Goal: Task Accomplishment & Management: Manage account settings

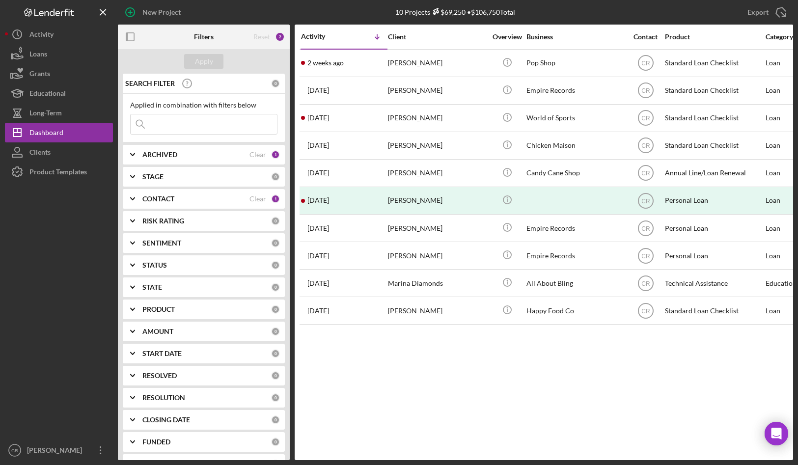
scroll to position [21, 0]
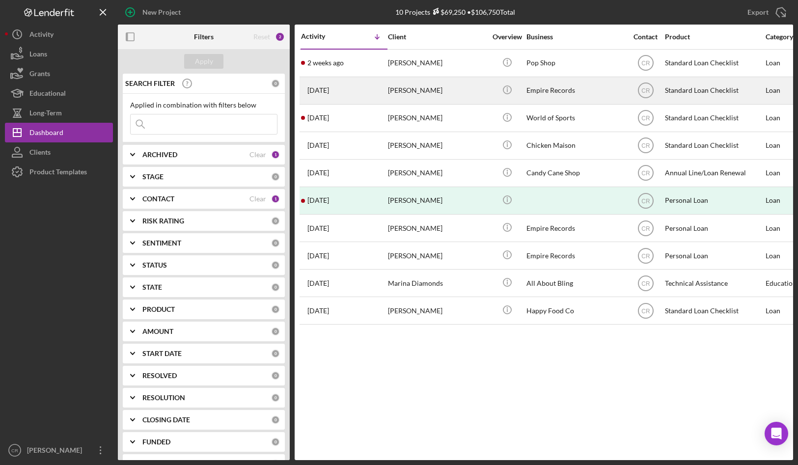
click at [409, 90] on div "Jake Test" at bounding box center [437, 91] width 98 height 26
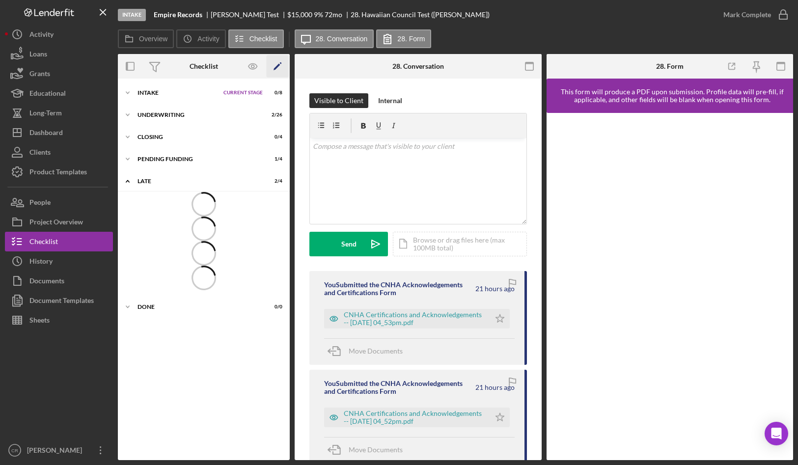
click at [277, 67] on polygon "button" at bounding box center [276, 67] width 7 height 7
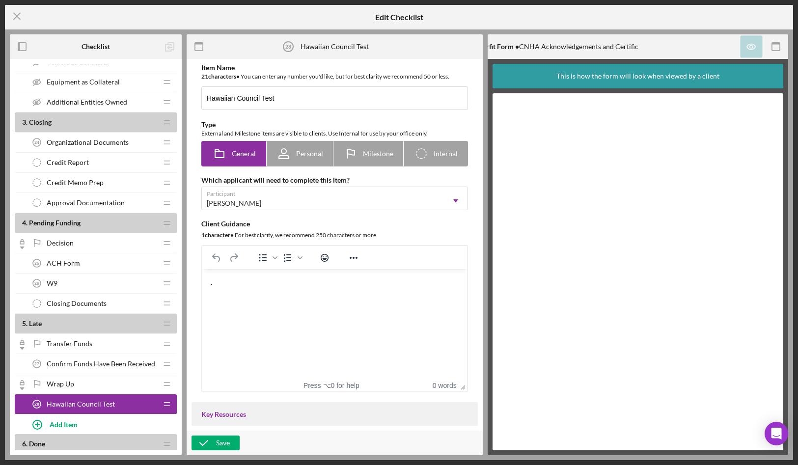
scroll to position [943, 0]
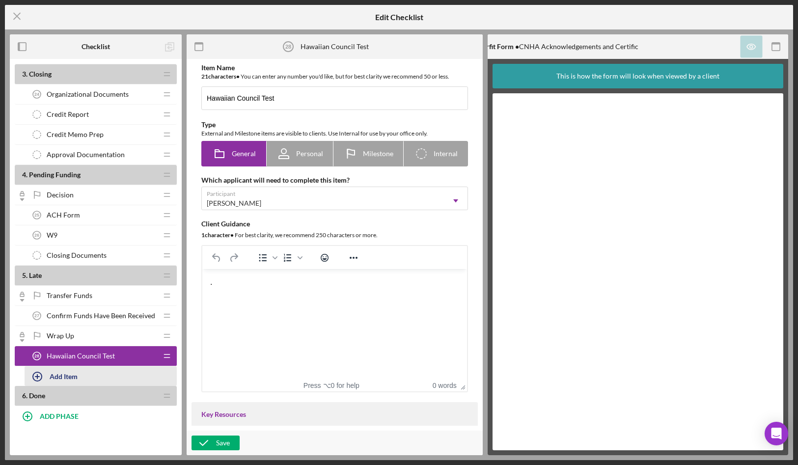
click at [61, 376] on div "Add Item" at bounding box center [64, 376] width 28 height 19
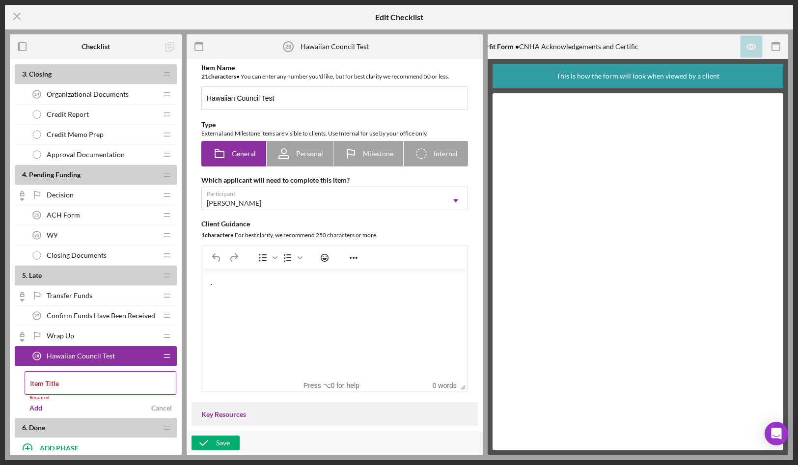
click at [82, 380] on div "Item Title Required" at bounding box center [101, 385] width 152 height 29
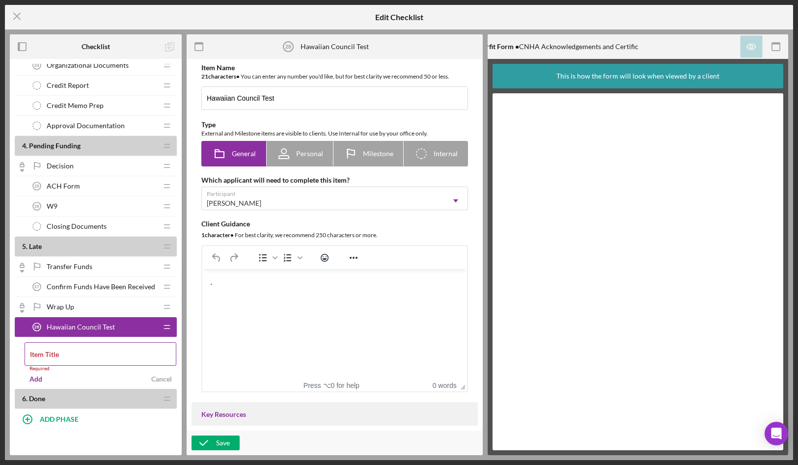
scroll to position [975, 0]
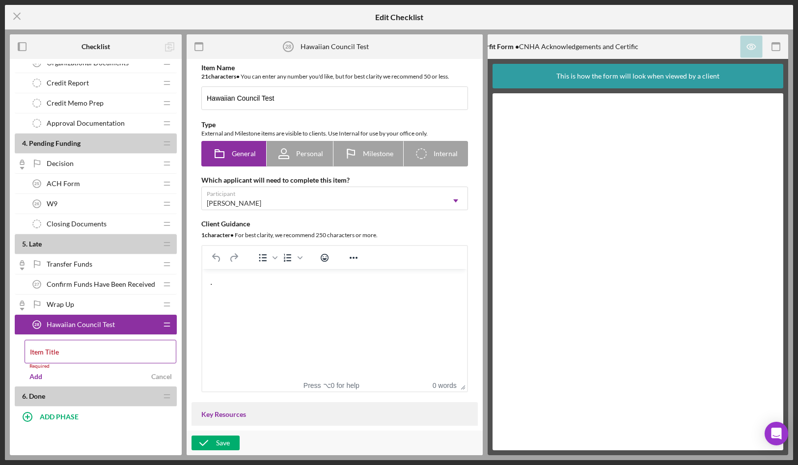
click at [84, 348] on div "Item Title Required" at bounding box center [101, 354] width 152 height 29
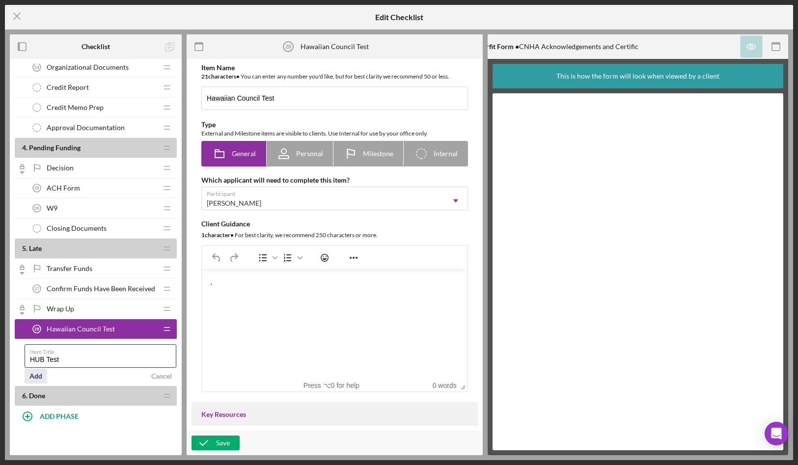
type input "HUB Test"
click at [37, 376] on div "Add" at bounding box center [35, 376] width 13 height 15
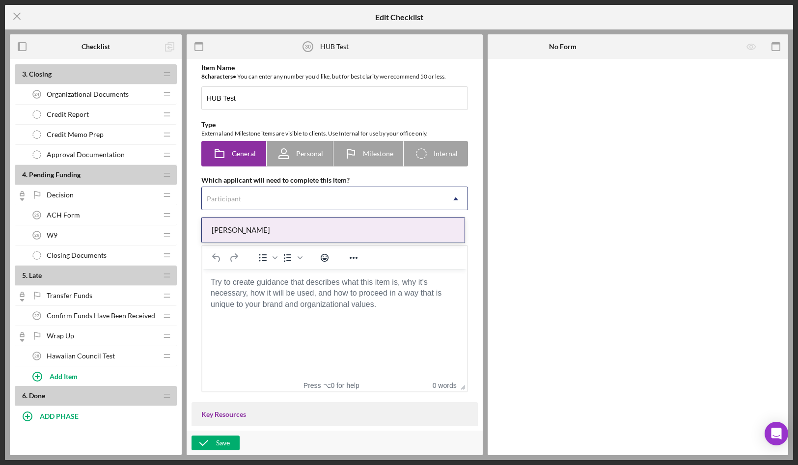
scroll to position [963, 0]
click at [291, 208] on div "Participant" at bounding box center [323, 199] width 242 height 23
click at [286, 231] on div "Jake Test" at bounding box center [333, 229] width 263 height 25
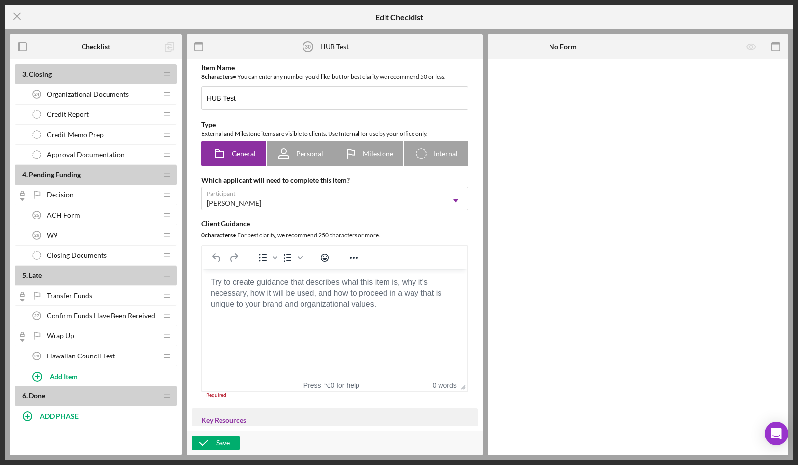
click at [277, 288] on body "Rich Text Area. Press ALT-0 for help." at bounding box center [334, 282] width 249 height 11
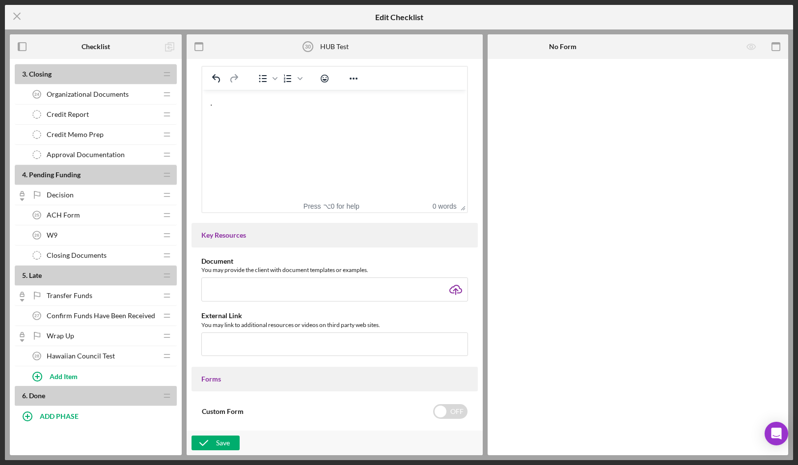
scroll to position [316, 0]
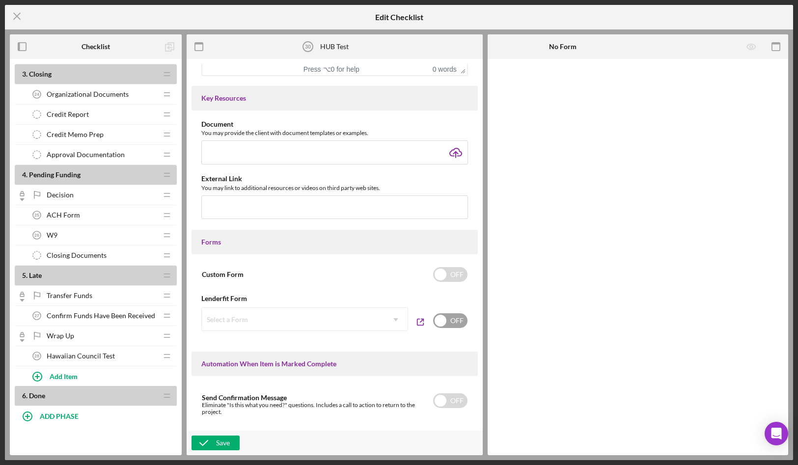
click at [450, 325] on input "checkbox" at bounding box center [450, 320] width 34 height 15
checkbox input "true"
click at [343, 326] on div "Select a Form" at bounding box center [293, 319] width 182 height 23
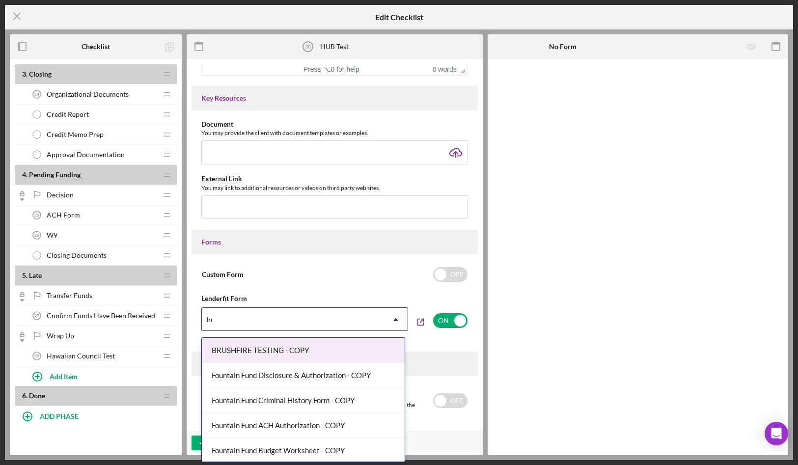
type input "hub"
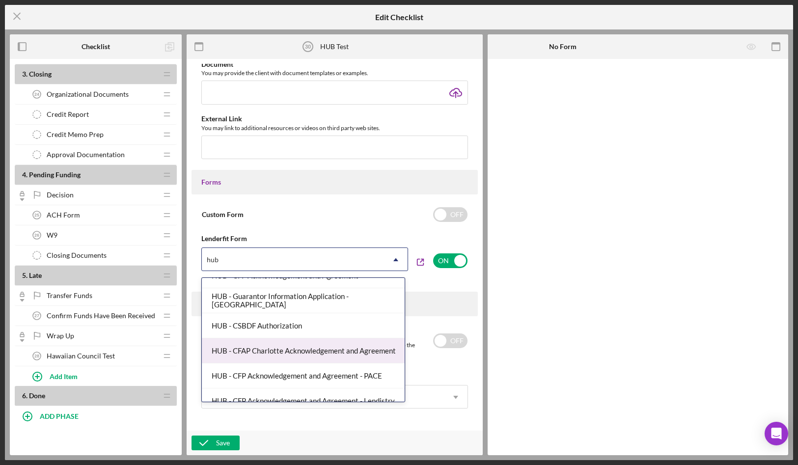
scroll to position [77, 0]
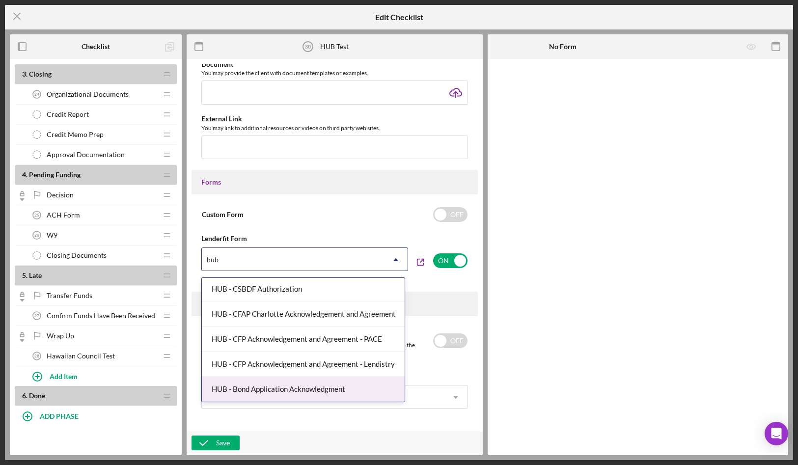
click at [318, 383] on div "HUB - Bond Application Acknowledgment" at bounding box center [303, 389] width 203 height 25
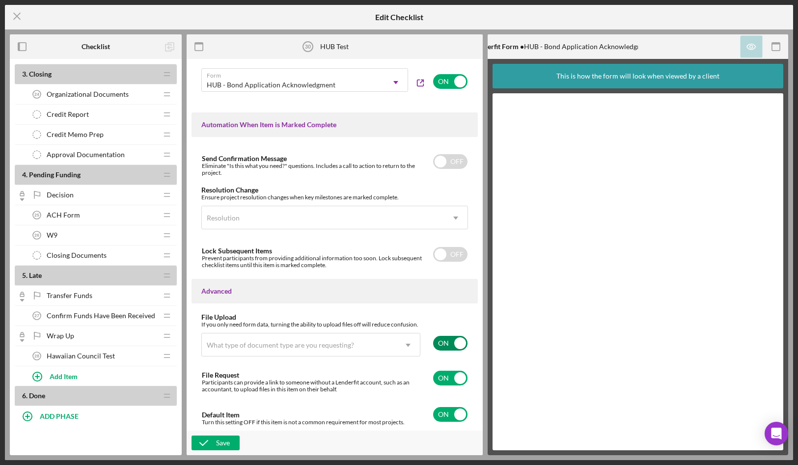
click at [443, 343] on input "checkbox" at bounding box center [450, 343] width 34 height 15
checkbox input "false"
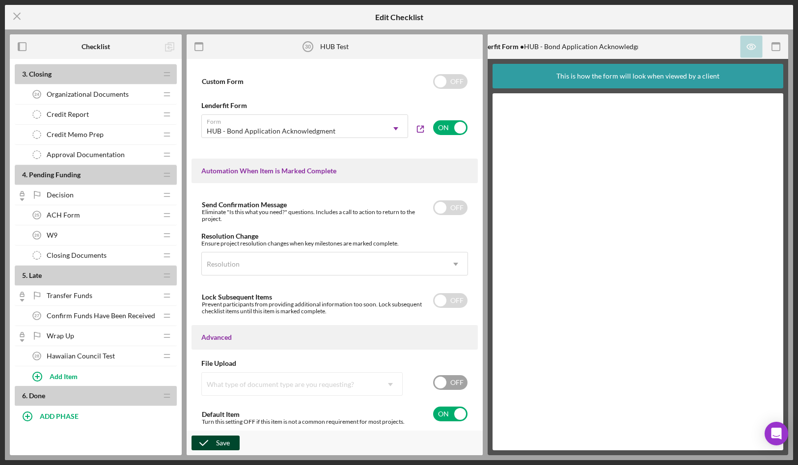
click at [222, 441] on div "Save" at bounding box center [223, 442] width 14 height 15
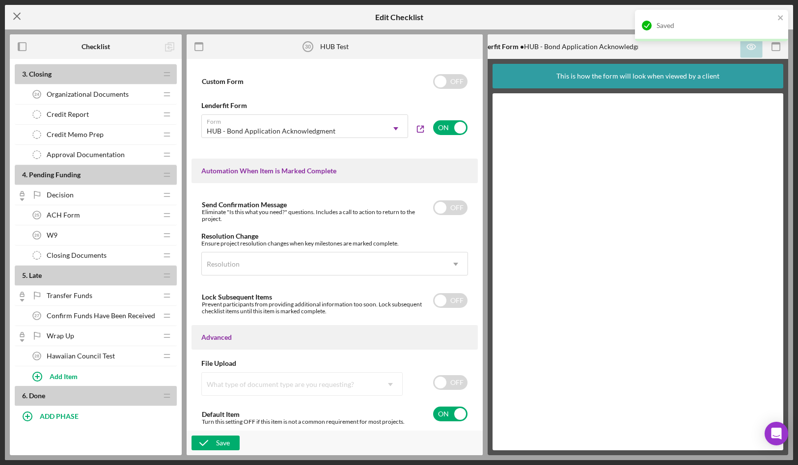
click at [19, 17] on icon "Icon/Menu Close" at bounding box center [17, 16] width 25 height 25
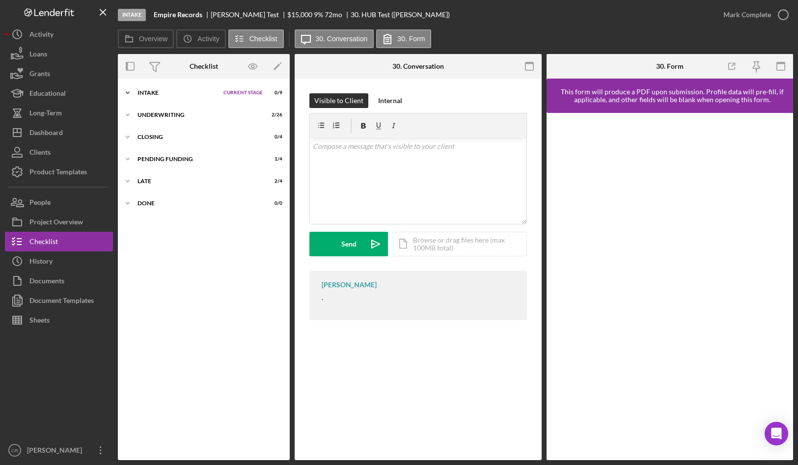
click at [141, 94] on div "Intake" at bounding box center [177, 93] width 81 height 6
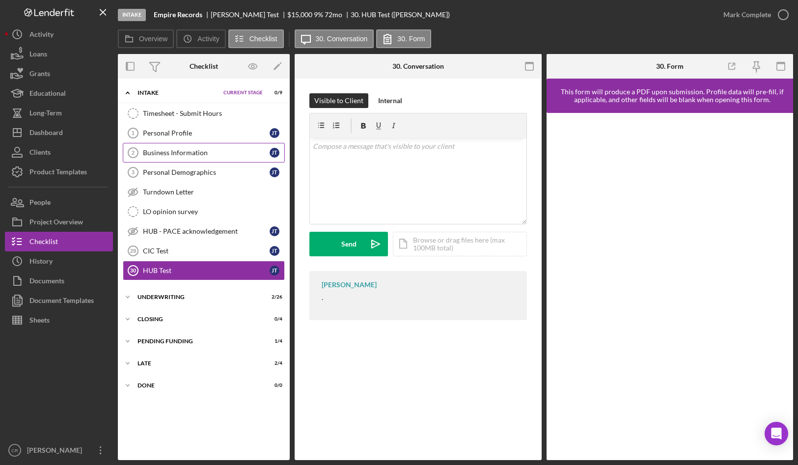
click at [164, 150] on div "Business Information" at bounding box center [206, 153] width 127 height 8
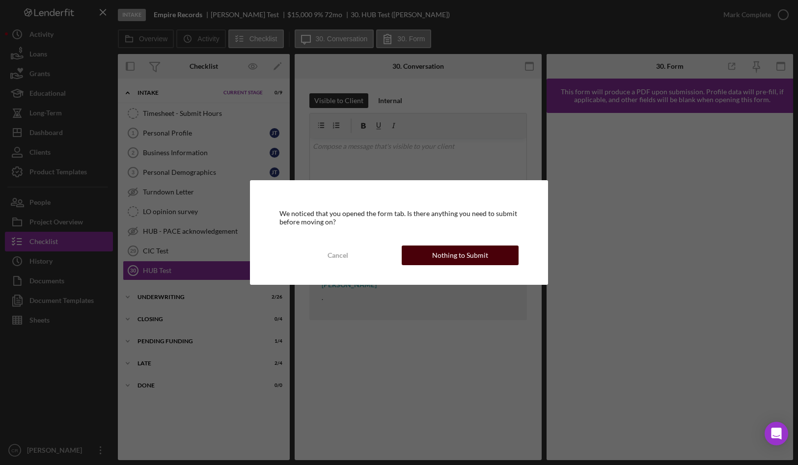
click at [457, 255] on div "Nothing to Submit" at bounding box center [460, 255] width 56 height 20
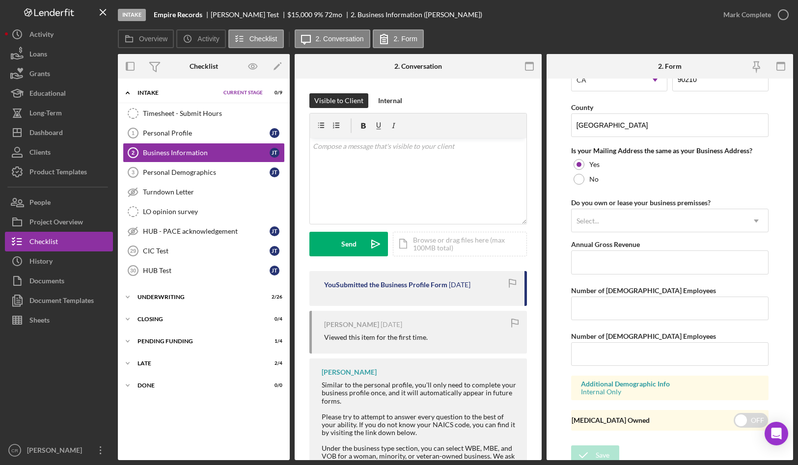
scroll to position [708, 0]
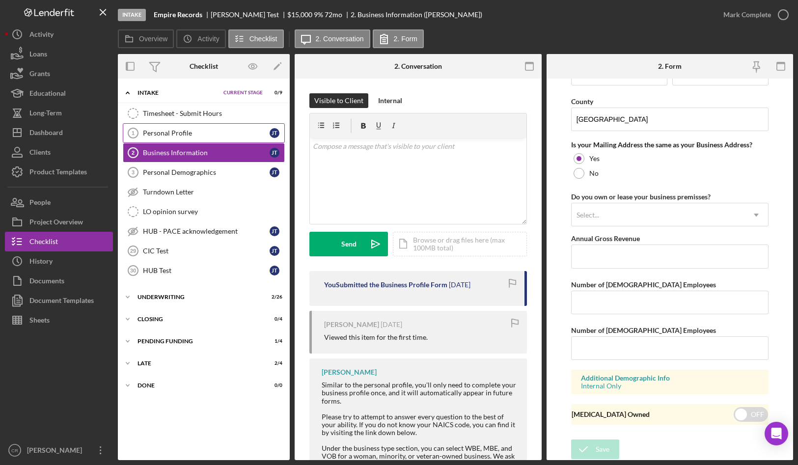
click at [188, 136] on div "Personal Profile" at bounding box center [206, 133] width 127 height 8
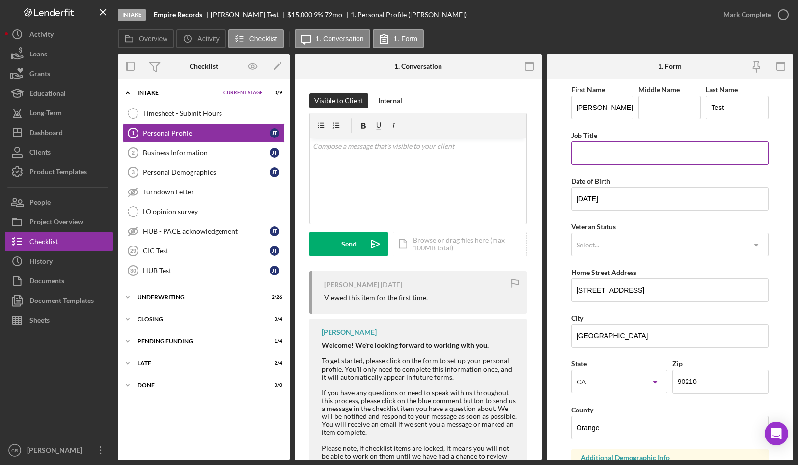
click at [587, 160] on input "Job Title" at bounding box center [669, 153] width 197 height 24
type input "O"
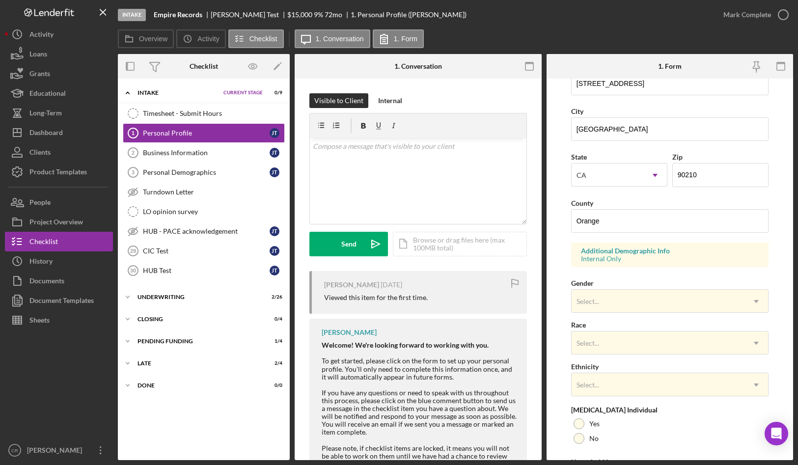
scroll to position [273, 0]
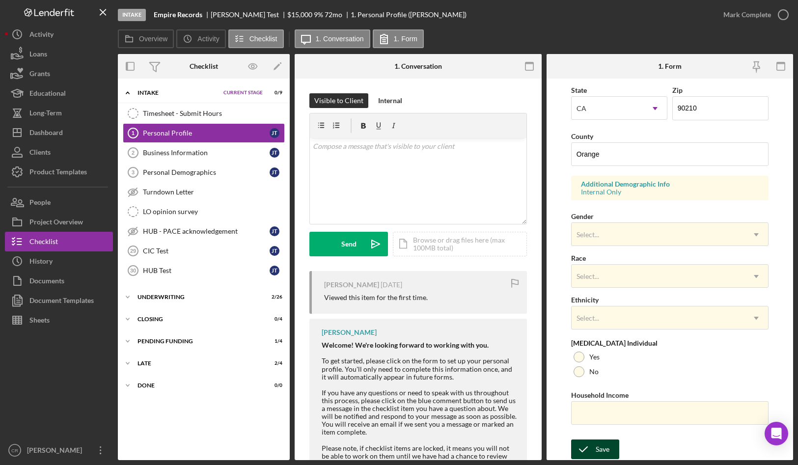
type input "General Manager"
click at [592, 444] on icon "submit" at bounding box center [583, 449] width 25 height 25
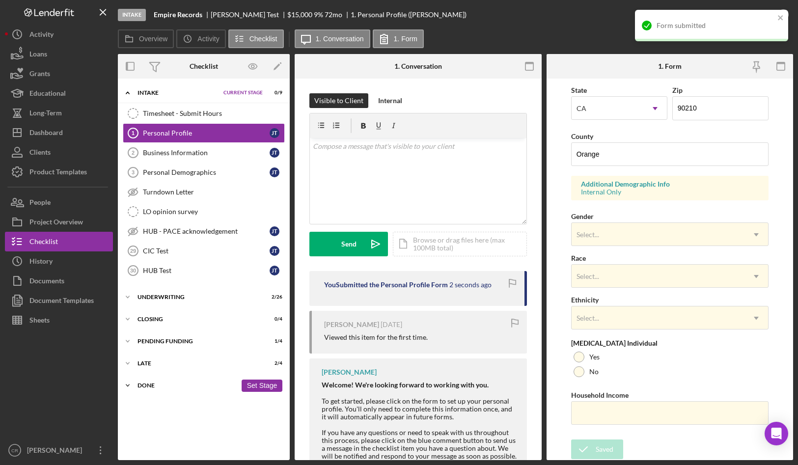
click at [152, 385] on div "Done" at bounding box center [186, 385] width 99 height 6
click at [178, 364] on div "Late" at bounding box center [186, 363] width 99 height 6
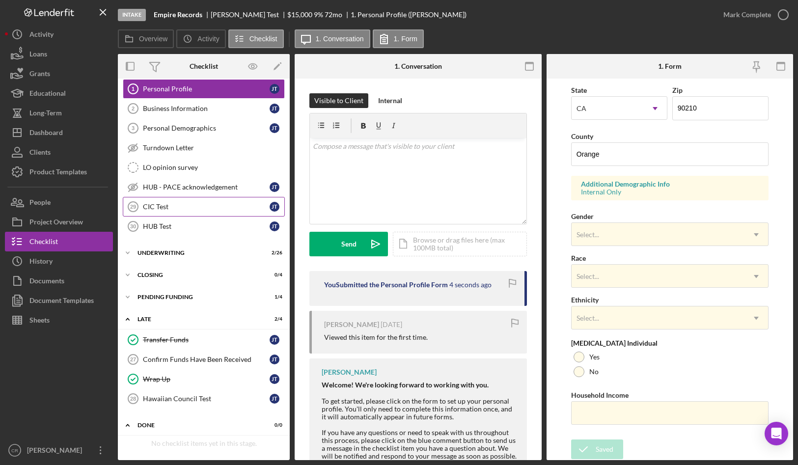
scroll to position [45, 0]
click at [176, 223] on div "HUB Test" at bounding box center [206, 226] width 127 height 8
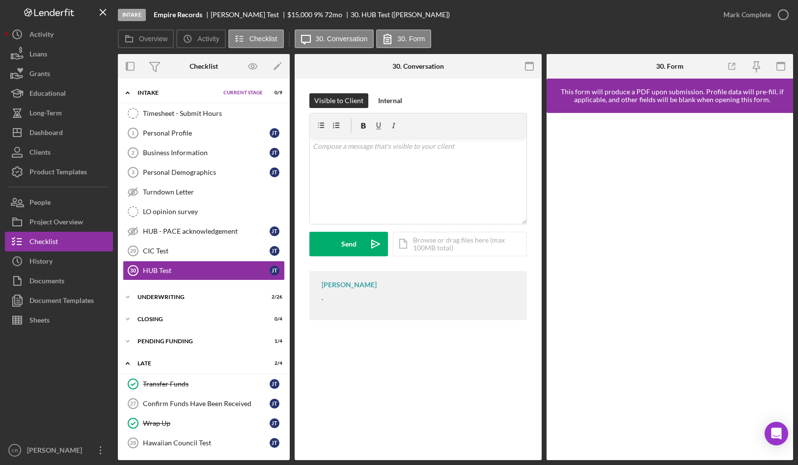
click at [140, 92] on div "Intake" at bounding box center [177, 93] width 81 height 6
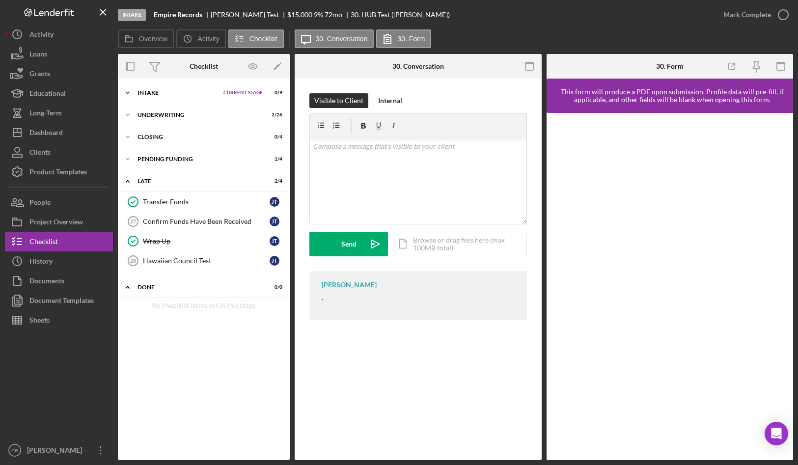
click at [151, 90] on div "Intake" at bounding box center [177, 93] width 81 height 6
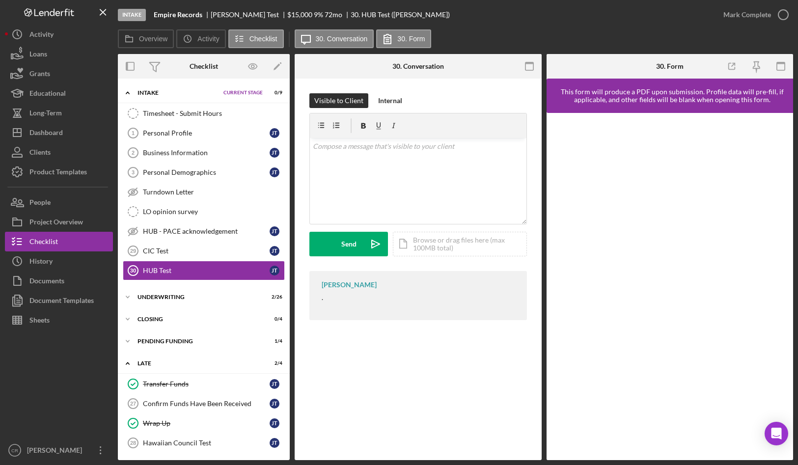
scroll to position [1, 0]
click at [181, 269] on div "HUB Test" at bounding box center [206, 270] width 127 height 8
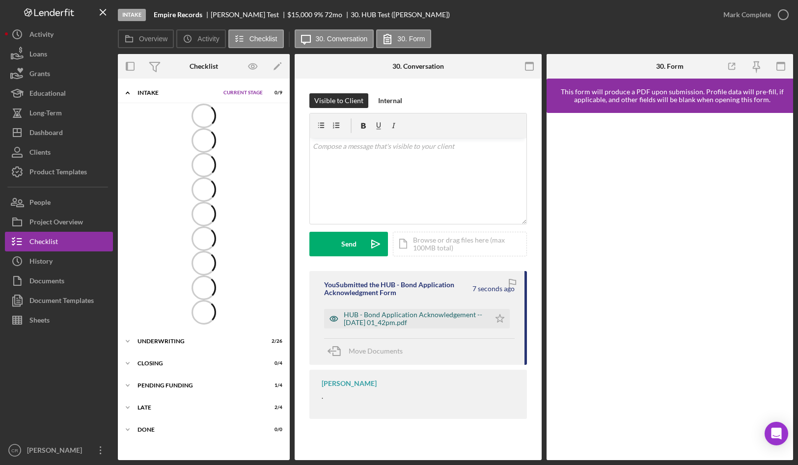
click at [417, 314] on div "HUB - Bond Application Acknowledgement -- 2025-09-24 01_42pm.pdf" at bounding box center [414, 319] width 141 height 16
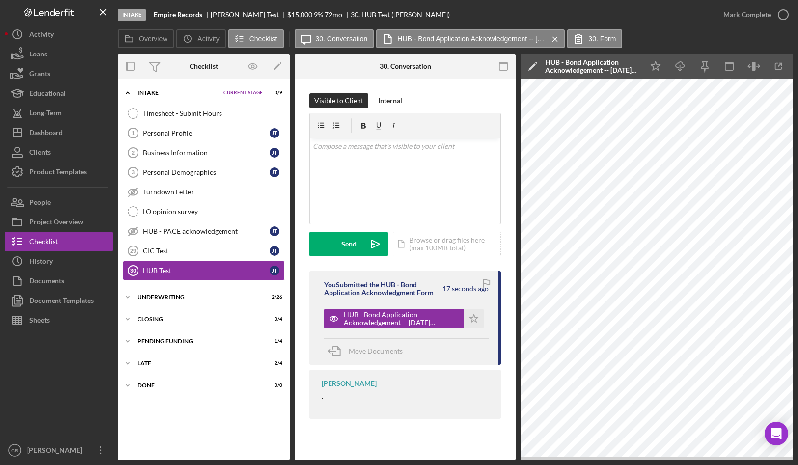
click at [581, 63] on div "HUB - Bond Application Acknowledgement -- 2025-09-24 01_42pm.pdf" at bounding box center [591, 66] width 93 height 16
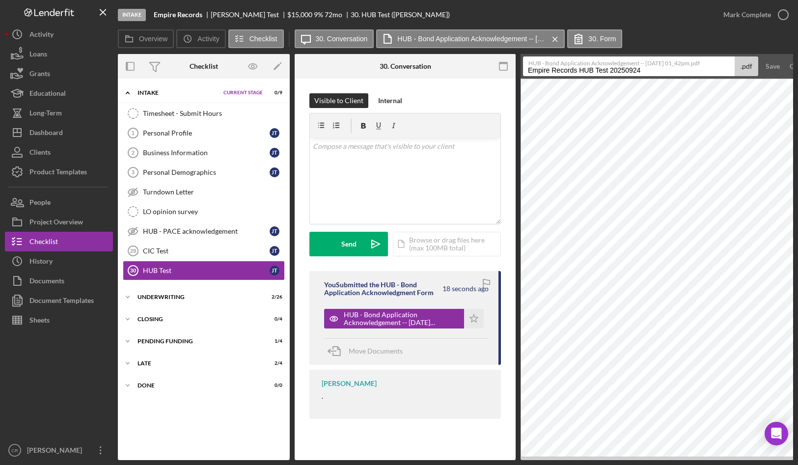
drag, startPoint x: 663, startPoint y: 70, endPoint x: 517, endPoint y: 65, distance: 145.4
click at [517, 65] on div "Overview Internal Workflow Stage Intake Icon/Dropdown Arrow Archive (can unarch…" at bounding box center [455, 257] width 675 height 406
type input "Bond Application Acknowledgement - Test"
click at [778, 66] on div "Save" at bounding box center [772, 66] width 14 height 20
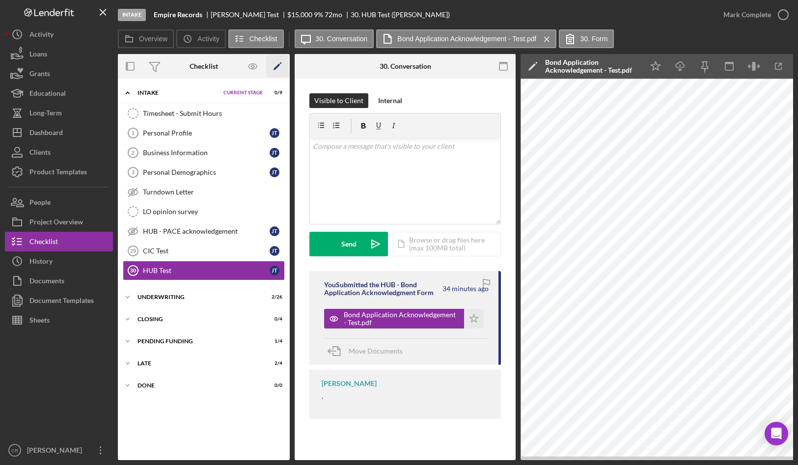
click at [280, 65] on icon "Icon/Edit" at bounding box center [278, 66] width 22 height 22
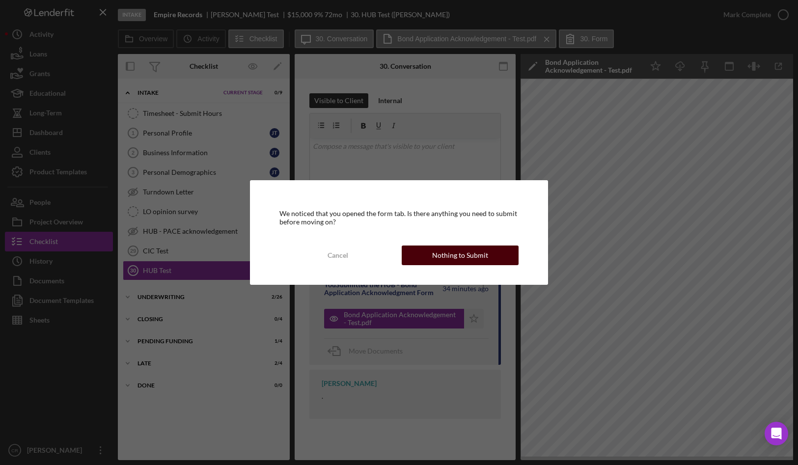
click at [454, 251] on div "Nothing to Submit" at bounding box center [460, 255] width 56 height 20
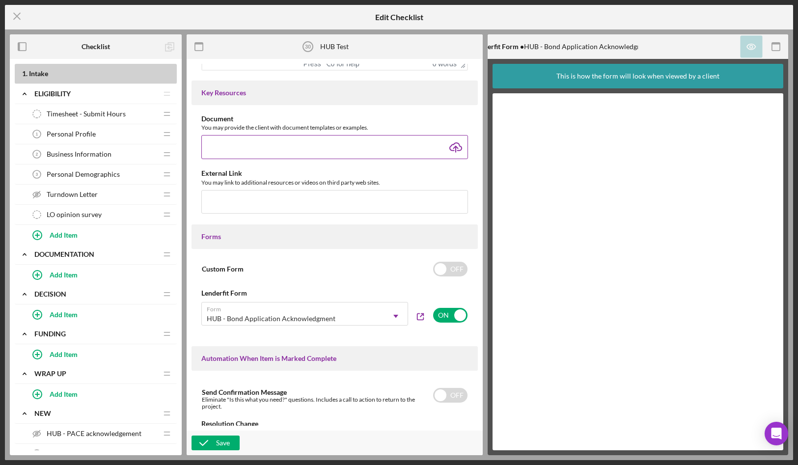
scroll to position [505, 0]
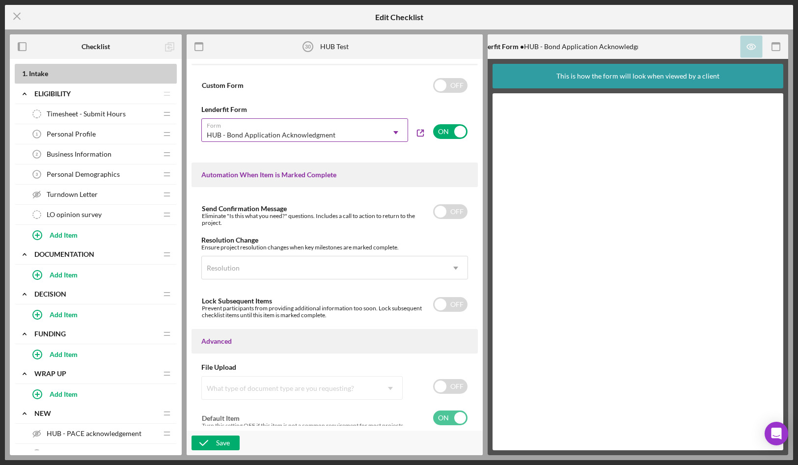
click at [394, 136] on icon "Icon/Dropdown Arrow" at bounding box center [396, 133] width 24 height 24
click at [459, 135] on input "checkbox" at bounding box center [450, 131] width 34 height 15
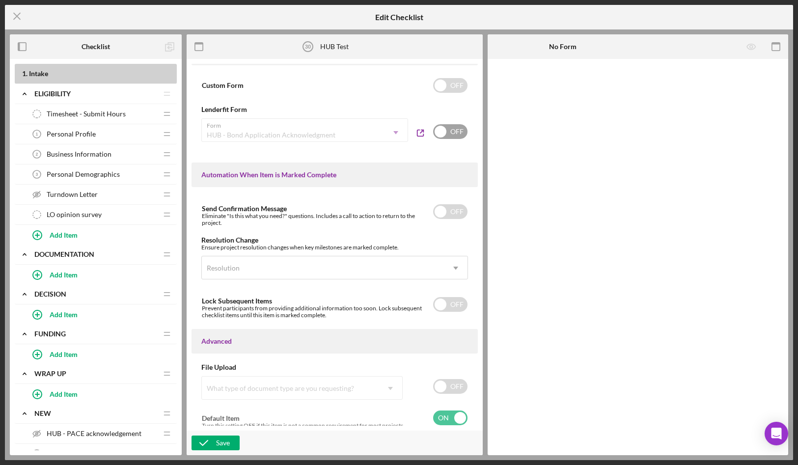
click at [388, 135] on div "Form HUB - Bond Application Acknowledgment Icon/Dropdown Arrow" at bounding box center [304, 130] width 207 height 24
click at [443, 135] on input "checkbox" at bounding box center [450, 131] width 34 height 15
checkbox input "true"
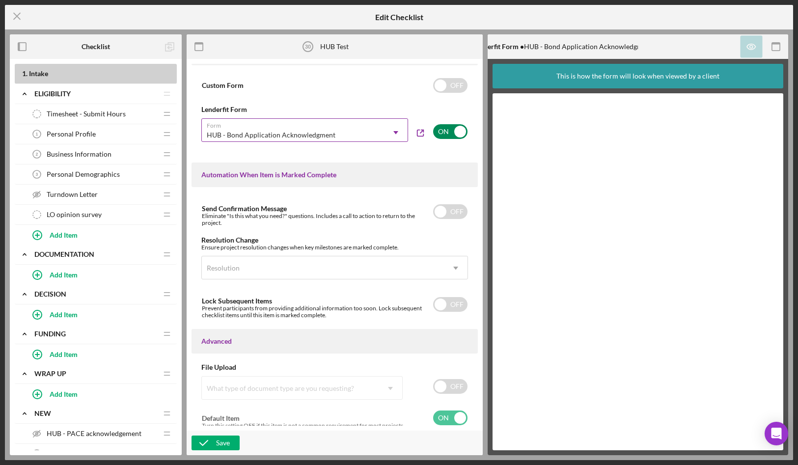
click at [370, 137] on div "HUB - Bond Application Acknowledgment" at bounding box center [293, 135] width 182 height 23
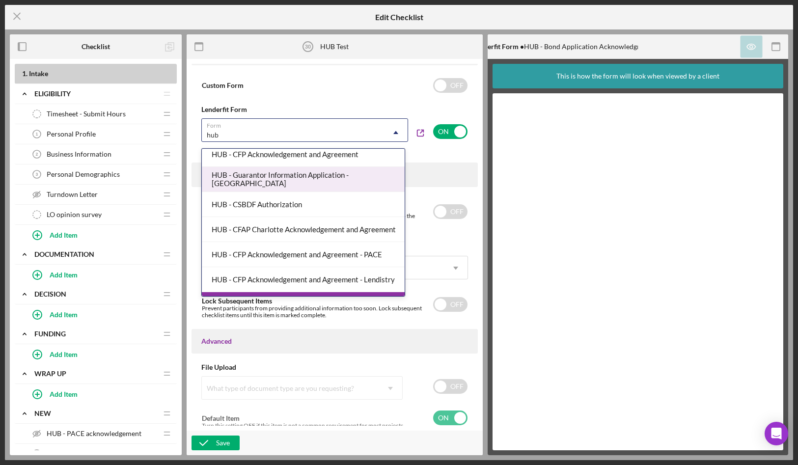
scroll to position [53, 0]
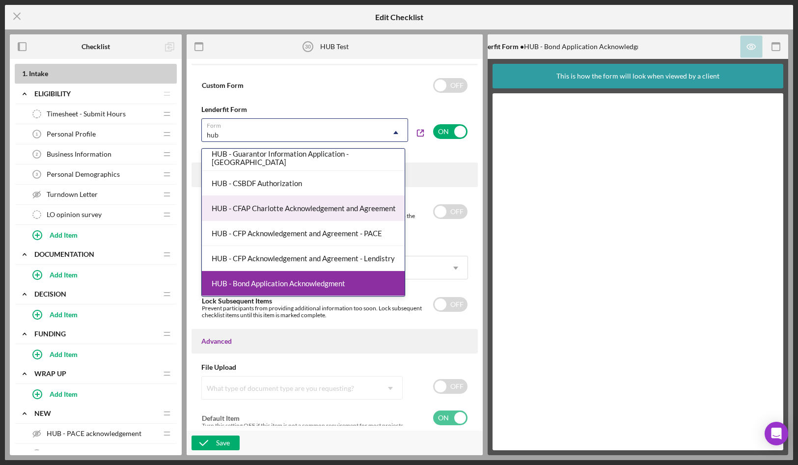
type input "hub"
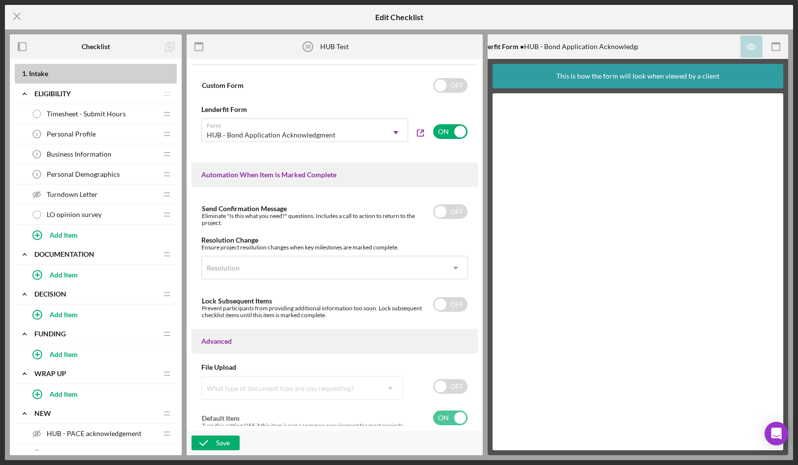
click at [459, 154] on div "Item Name 8 character s • You can enter any number you'd like, but for best cla…" at bounding box center [334, 245] width 286 height 362
click at [16, 17] on line at bounding box center [17, 16] width 6 height 6
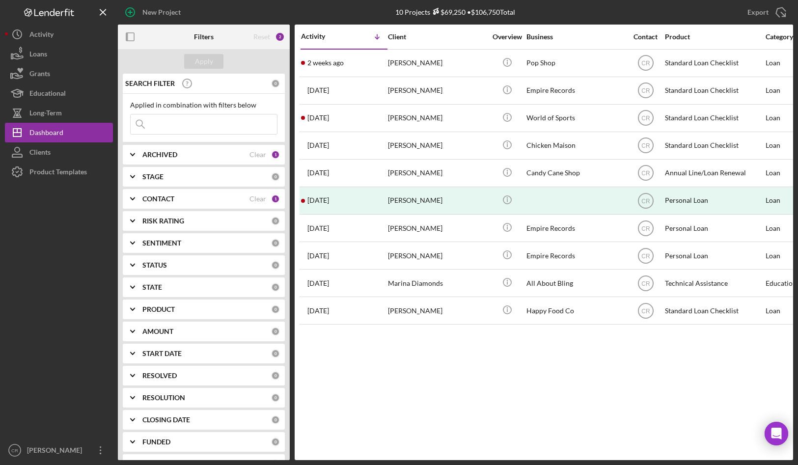
scroll to position [21, 0]
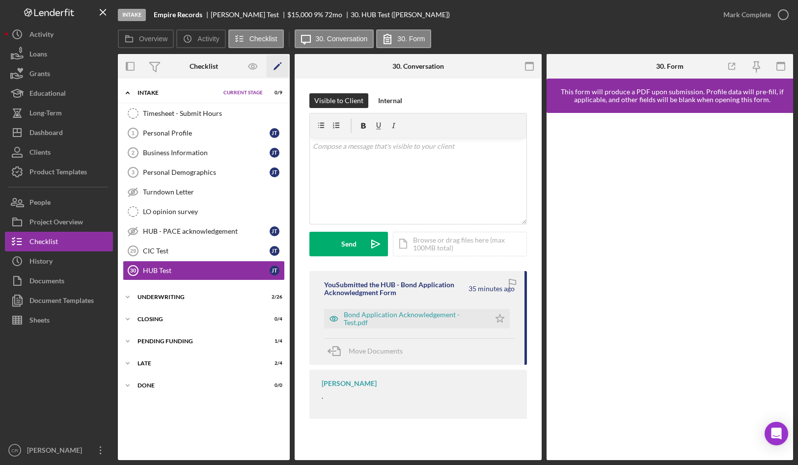
click at [280, 67] on icon "Icon/Edit" at bounding box center [278, 66] width 22 height 22
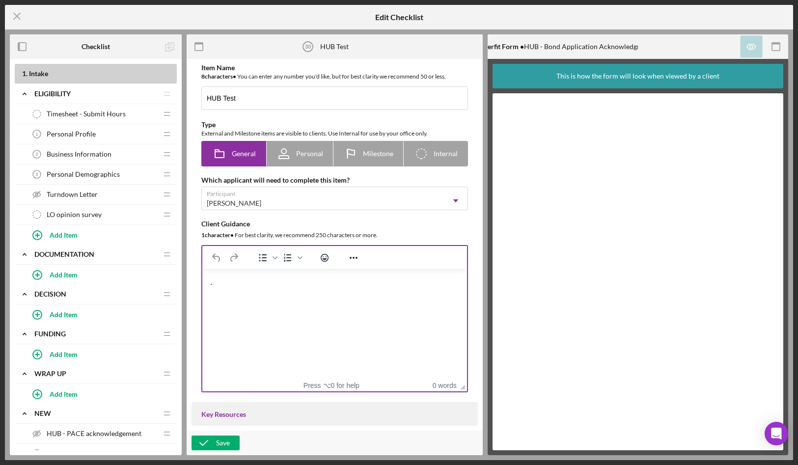
scroll to position [480, 0]
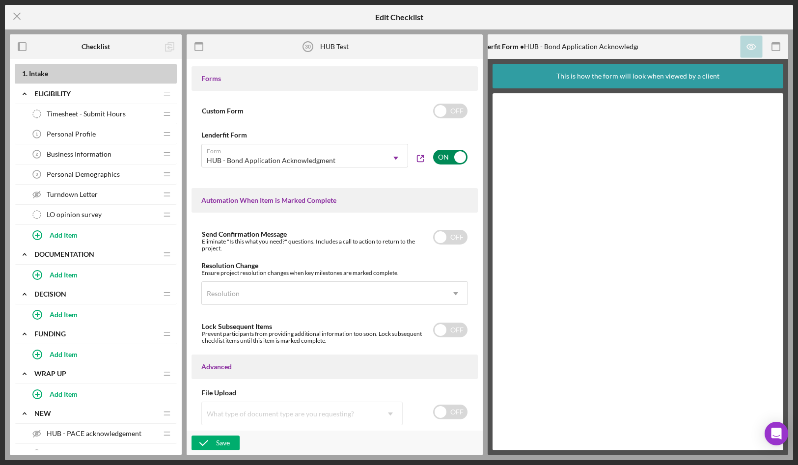
click at [433, 156] on input "checkbox" at bounding box center [450, 157] width 34 height 15
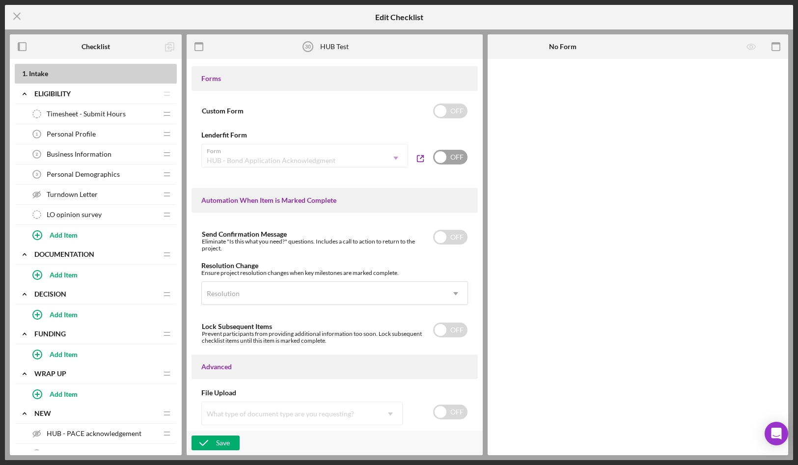
click at [444, 159] on input "checkbox" at bounding box center [450, 157] width 34 height 15
checkbox input "true"
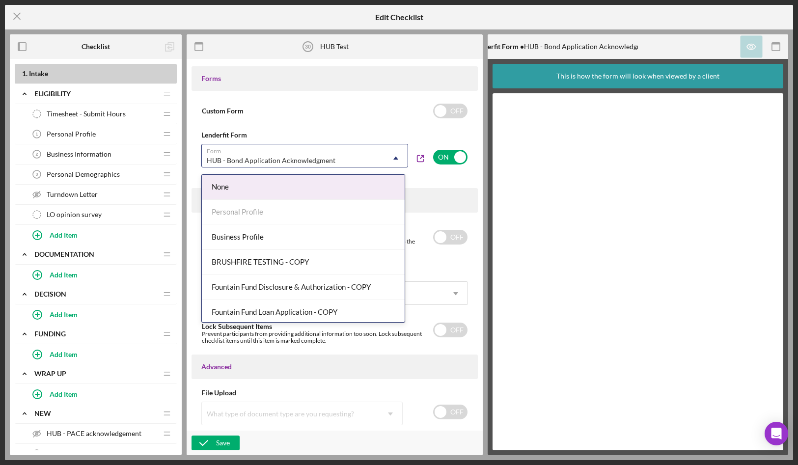
click at [341, 160] on div "HUB - Bond Application Acknowledgment" at bounding box center [293, 160] width 182 height 23
type input "hub"
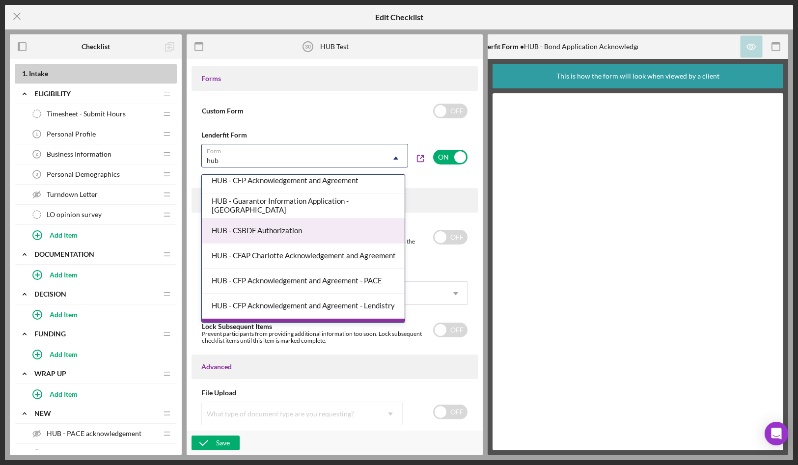
scroll to position [73, 0]
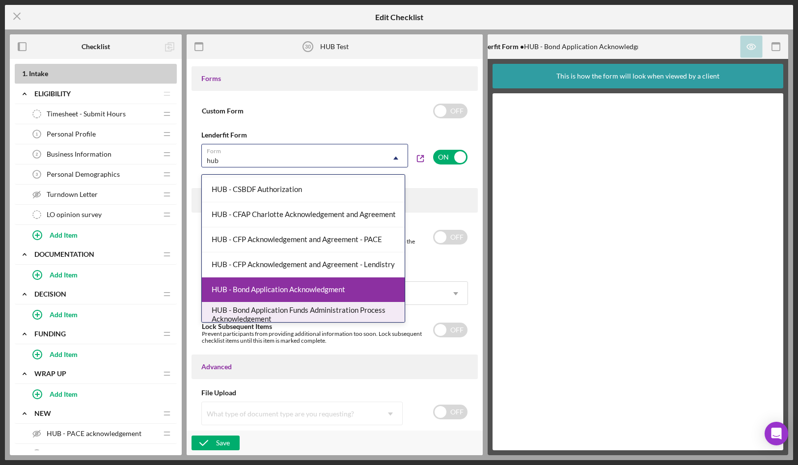
click at [321, 312] on div "HUB - Bond Application Funds Administration Process Acknowledgement" at bounding box center [303, 314] width 203 height 25
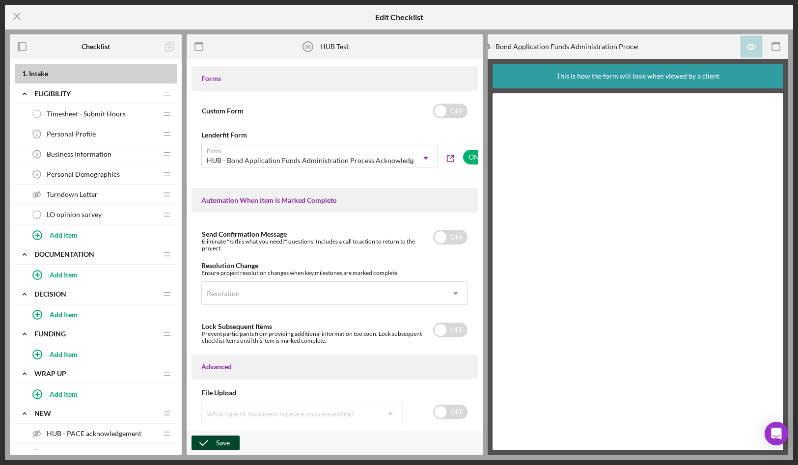
click at [216, 444] on div "Save" at bounding box center [223, 442] width 14 height 15
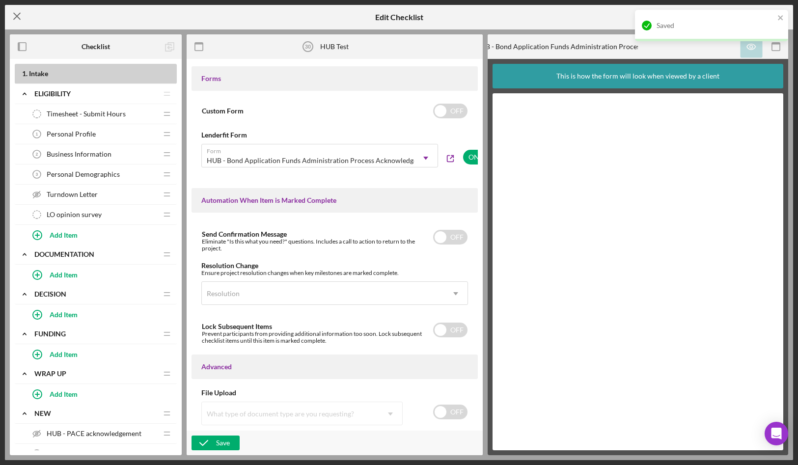
click at [13, 15] on icon "Icon/Menu Close" at bounding box center [17, 16] width 25 height 25
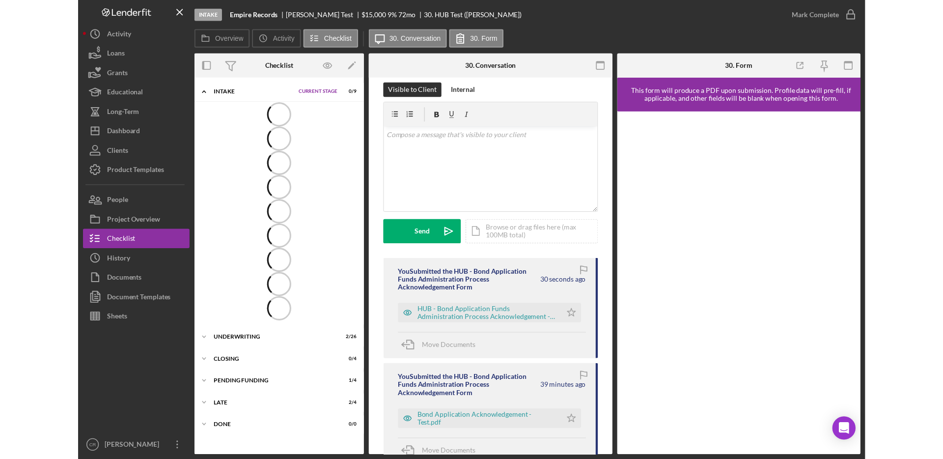
scroll to position [58, 0]
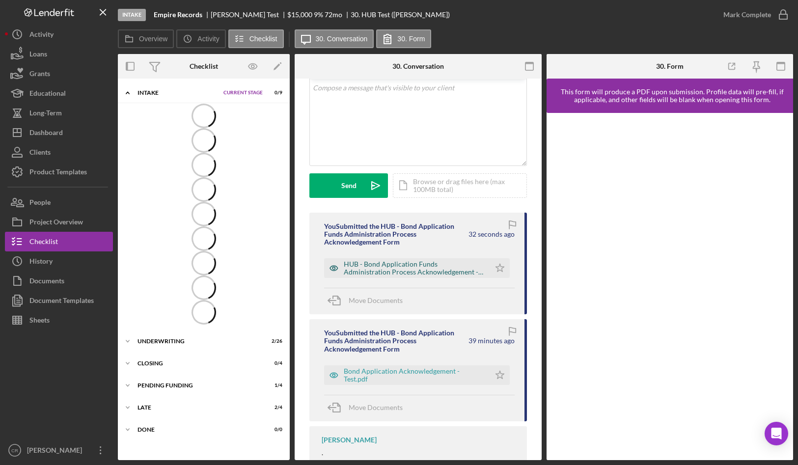
click at [419, 265] on div "HUB - Bond Application Funds Administration Process Acknowledgement -- [DATE] 0…" at bounding box center [414, 268] width 141 height 16
